Goal: Answer question/provide support

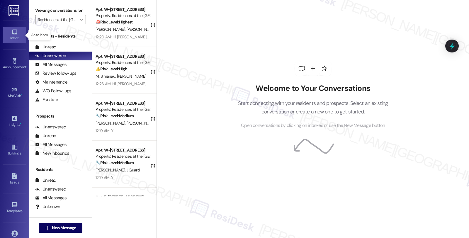
click at [14, 33] on icon at bounding box center [14, 32] width 6 height 6
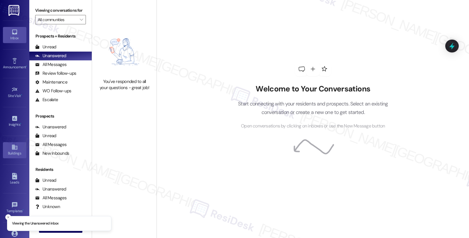
click at [10, 152] on div "Buildings" at bounding box center [14, 153] width 29 height 6
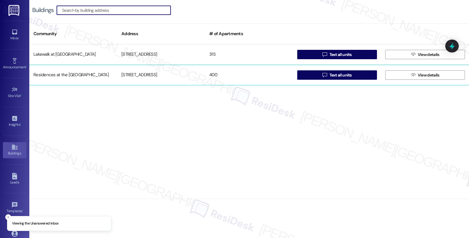
click at [93, 75] on div "Residences at the [GEOGRAPHIC_DATA]" at bounding box center [73, 75] width 88 height 12
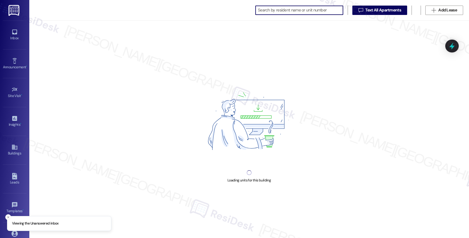
click at [273, 11] on input at bounding box center [300, 10] width 85 height 8
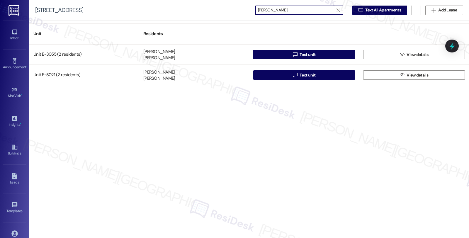
type input "[PERSON_NAME]"
click at [17, 153] on div "Buildings" at bounding box center [14, 153] width 29 height 6
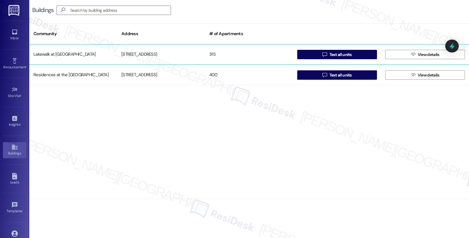
click at [99, 58] on div "Lakewalk at [GEOGRAPHIC_DATA]" at bounding box center [73, 55] width 88 height 12
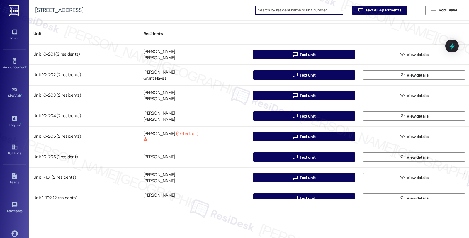
click at [276, 11] on input at bounding box center [300, 10] width 85 height 8
click at [276, 10] on input "[PERSON_NAME]" at bounding box center [296, 10] width 76 height 8
click at [262, 11] on input "[PERSON_NAME]" at bounding box center [296, 10] width 76 height 8
paste input "[PERSON_NAME]"
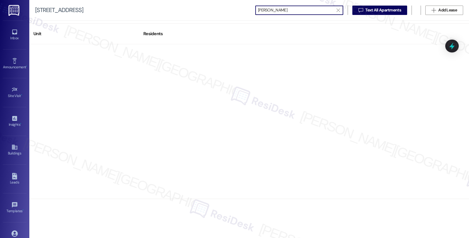
drag, startPoint x: 280, startPoint y: 11, endPoint x: 248, endPoint y: 11, distance: 31.7
click at [248, 11] on div "[STREET_ADDRESS]  [PERSON_NAME]   Text All Apartments  Add Lease" at bounding box center [249, 10] width 440 height 21
type input "[PERSON_NAME]"
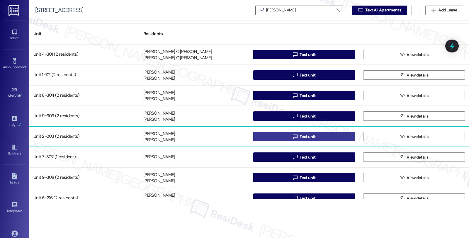
click at [270, 135] on button " Text unit" at bounding box center [304, 136] width 102 height 9
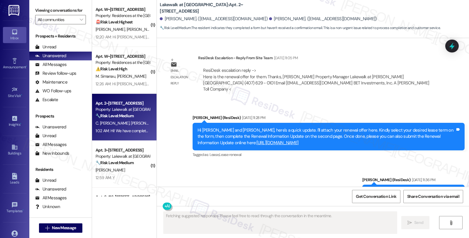
scroll to position [893, 0]
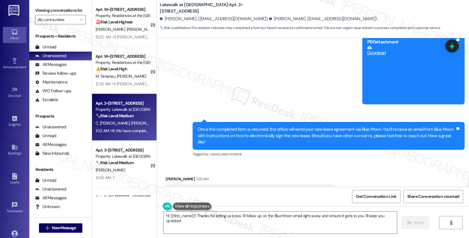
type textarea "Hi {{first_name}}! Thanks for letting us know. I'll follow up on the Blue Moon …"
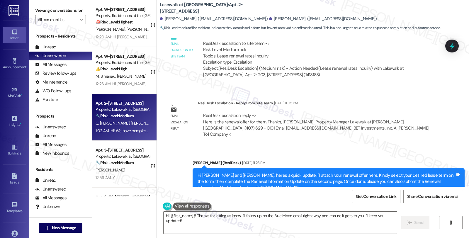
scroll to position [697, 0]
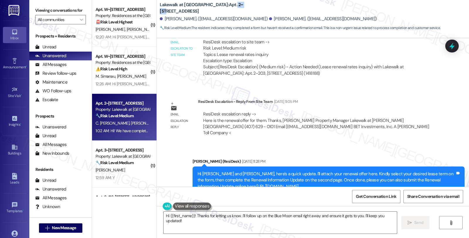
drag, startPoint x: 203, startPoint y: 8, endPoint x: 215, endPoint y: 9, distance: 12.3
click at [215, 9] on b "Lakewalk at [GEOGRAPHIC_DATA]: Apt. 2~203, [STREET_ADDRESS]" at bounding box center [218, 8] width 117 height 13
copy b "2~203"
click at [385, 158] on div "[PERSON_NAME] (ResiDesk) [DATE] 11:28 PM" at bounding box center [329, 162] width 272 height 8
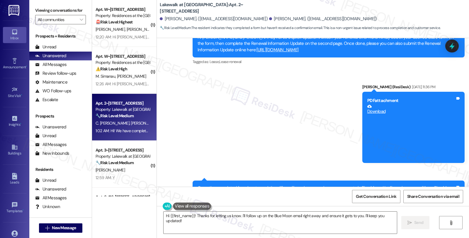
scroll to position [847, 0]
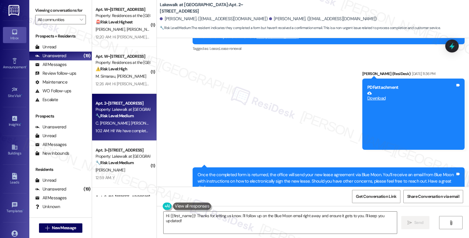
click at [385, 136] on div "Sent via SMS [PERSON_NAME] (ResiDesk) [DATE] 11:28 PM Hi [PERSON_NAME] and [PER…" at bounding box center [313, 101] width 312 height 213
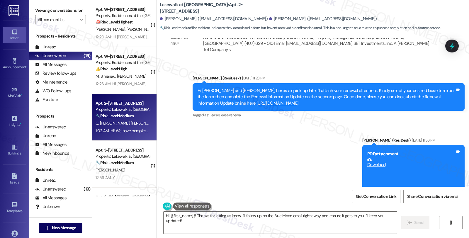
scroll to position [782, 0]
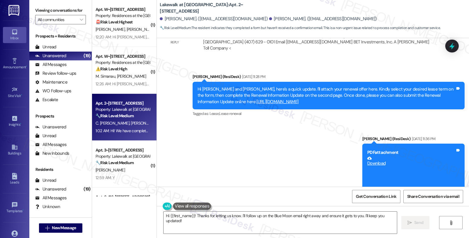
click at [364, 105] on div "Sent via SMS [PERSON_NAME] (ResiDesk) [DATE] 11:28 PM Hi [PERSON_NAME] and [PER…" at bounding box center [313, 166] width 312 height 213
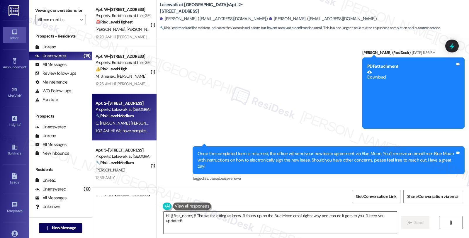
scroll to position [795, 0]
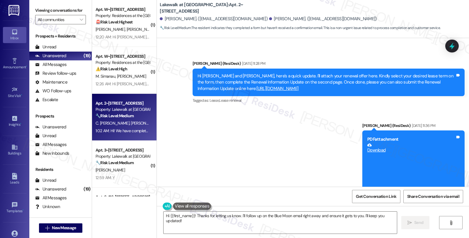
click at [375, 143] on link "Download" at bounding box center [412, 148] width 88 height 10
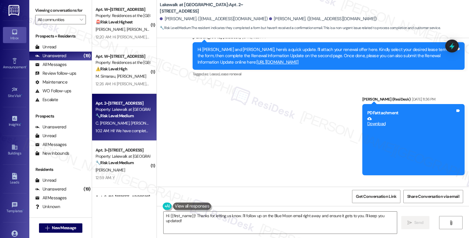
scroll to position [893, 0]
